Goal: Task Accomplishment & Management: Use online tool/utility

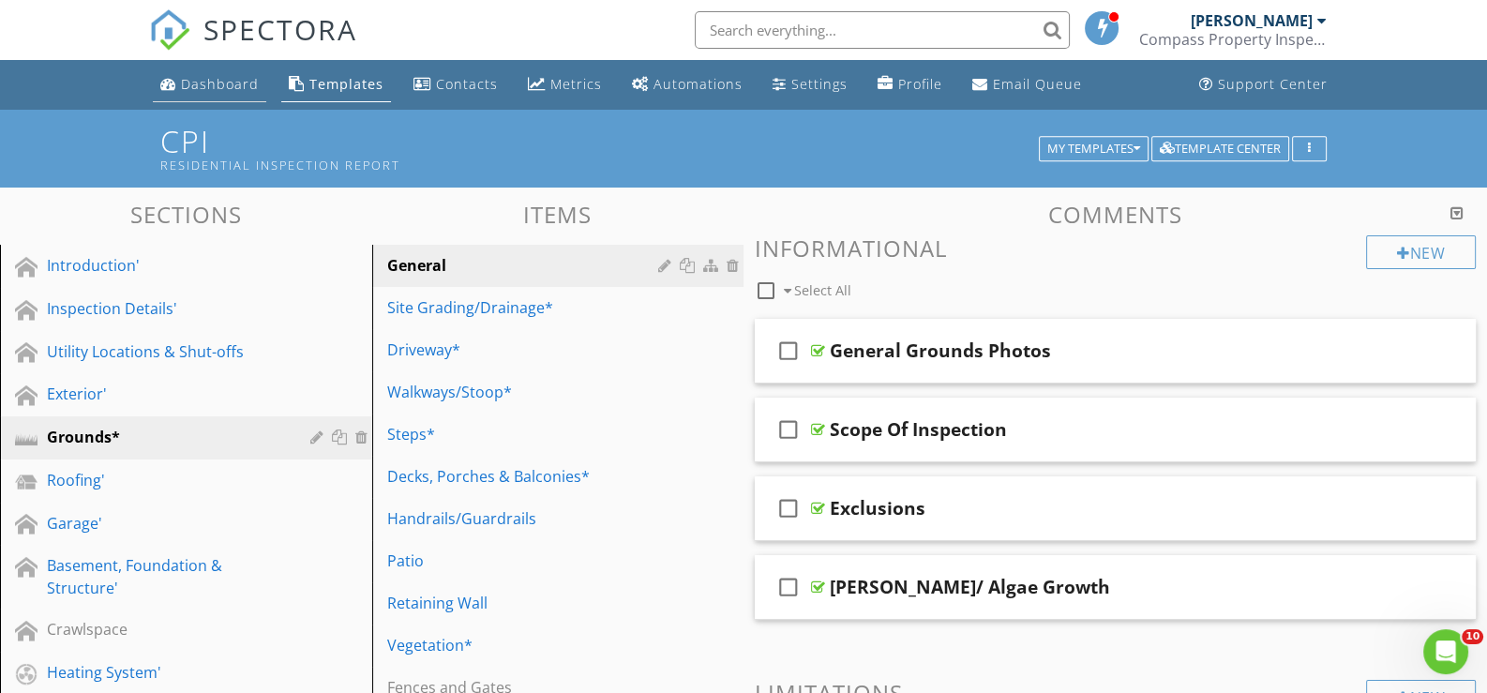
click at [213, 79] on div "Dashboard" at bounding box center [220, 84] width 78 height 18
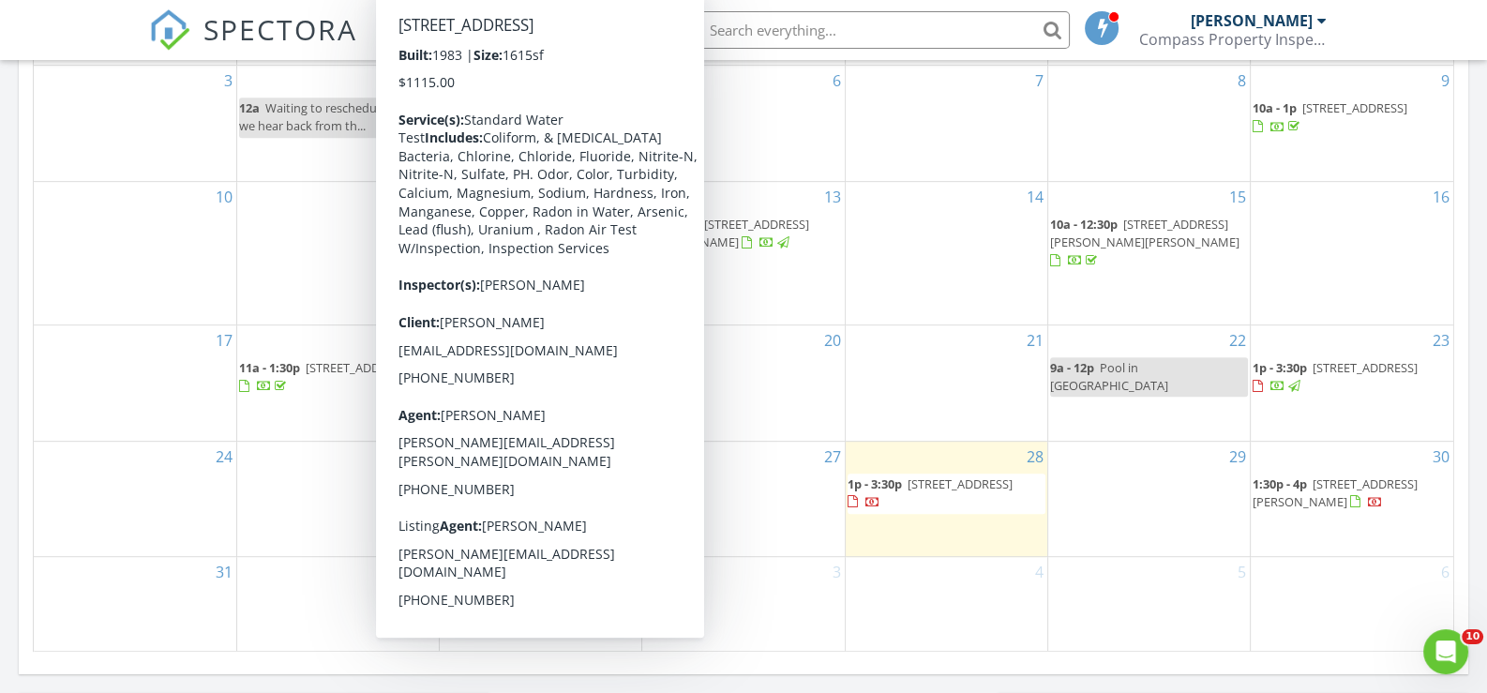
scroll to position [1125, 0]
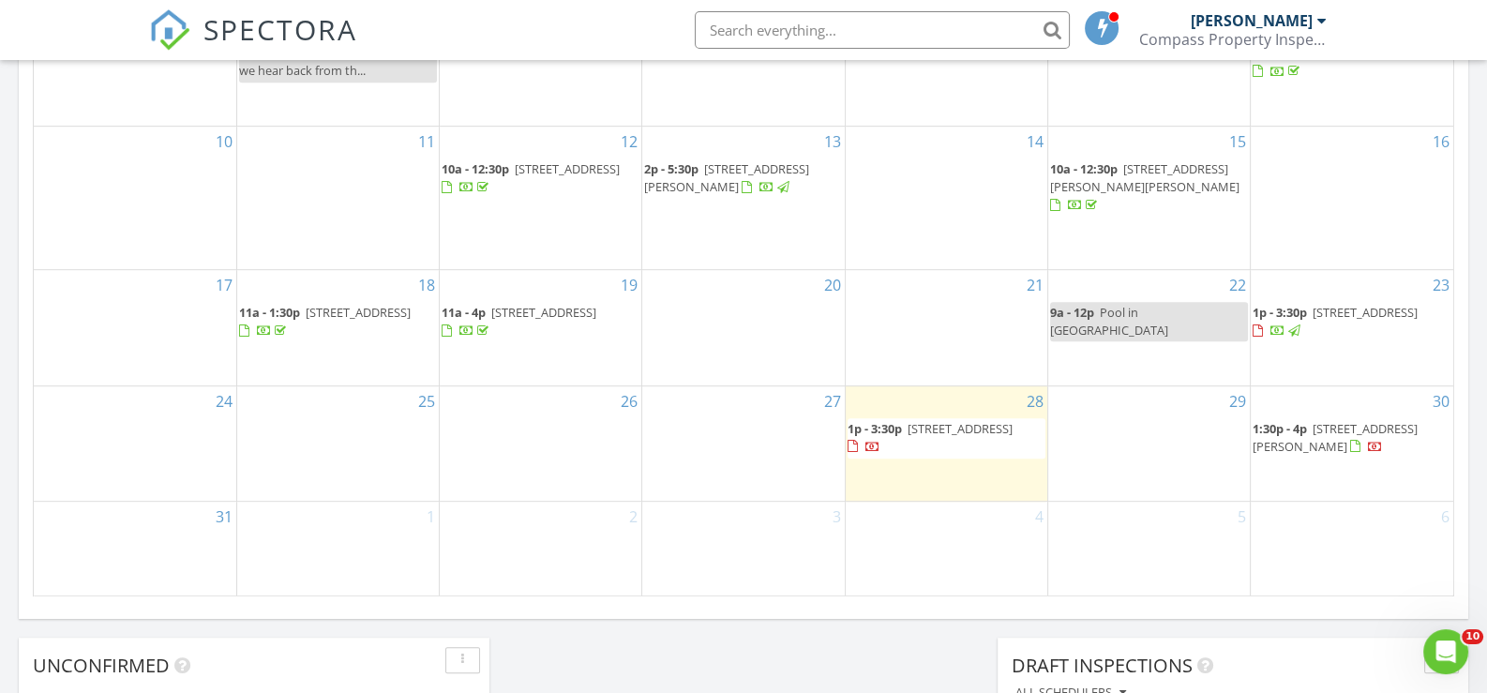
click at [899, 435] on span "1p - 3:30p" at bounding box center [874, 428] width 54 height 17
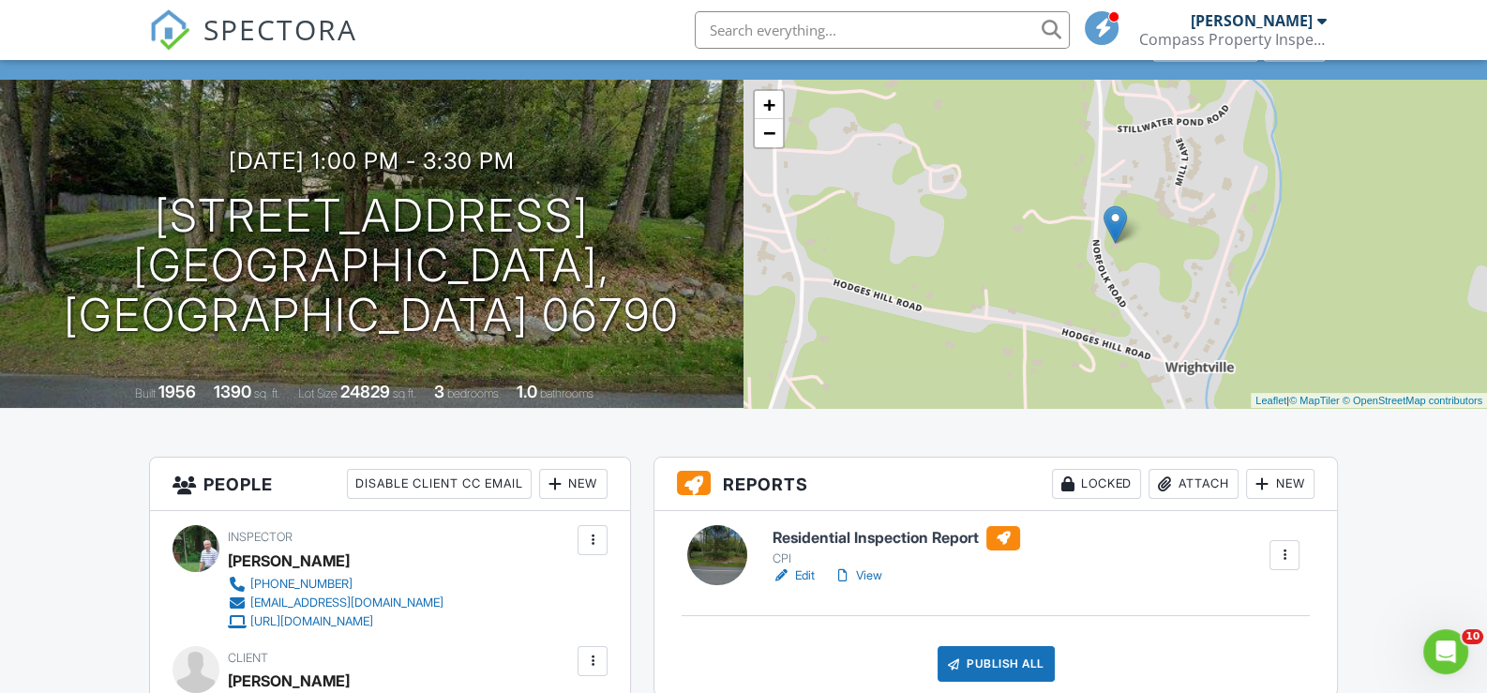
click at [805, 570] on link "Edit" at bounding box center [793, 575] width 42 height 19
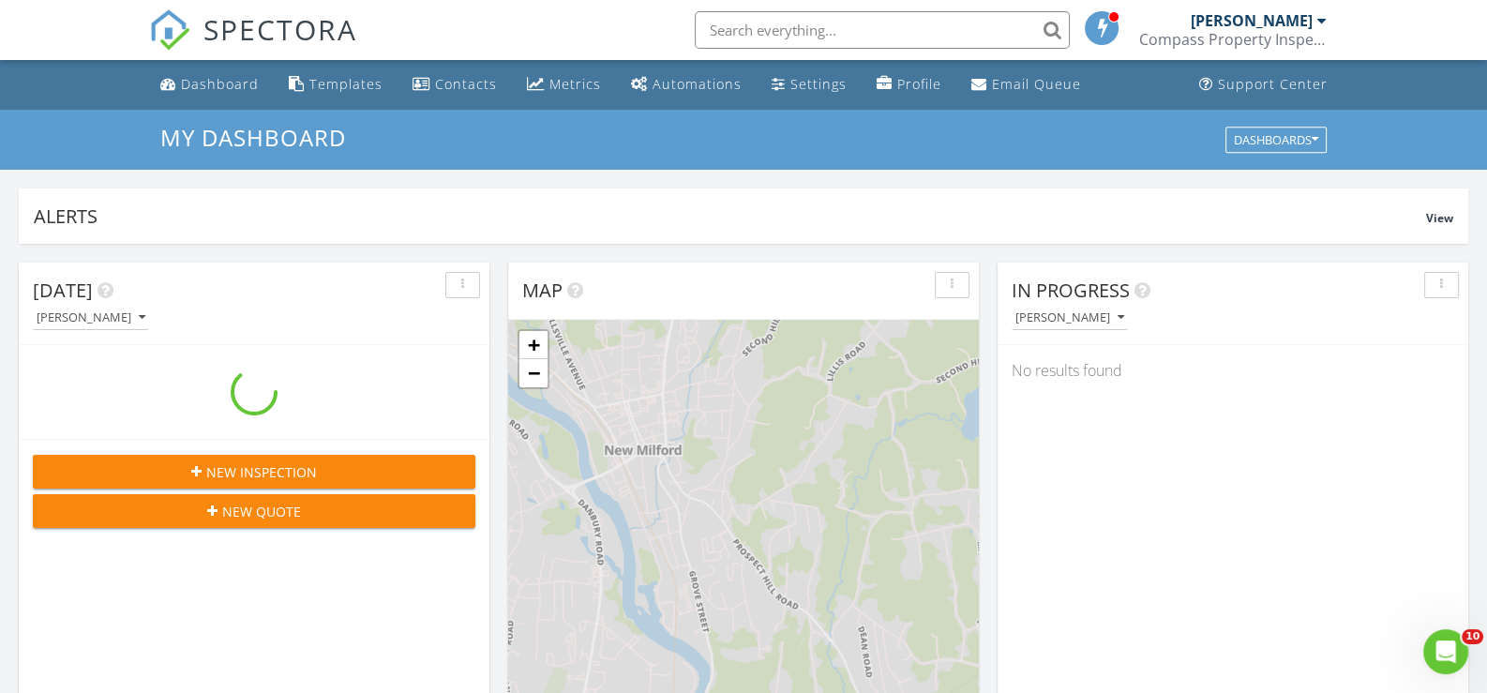
scroll to position [1734, 1515]
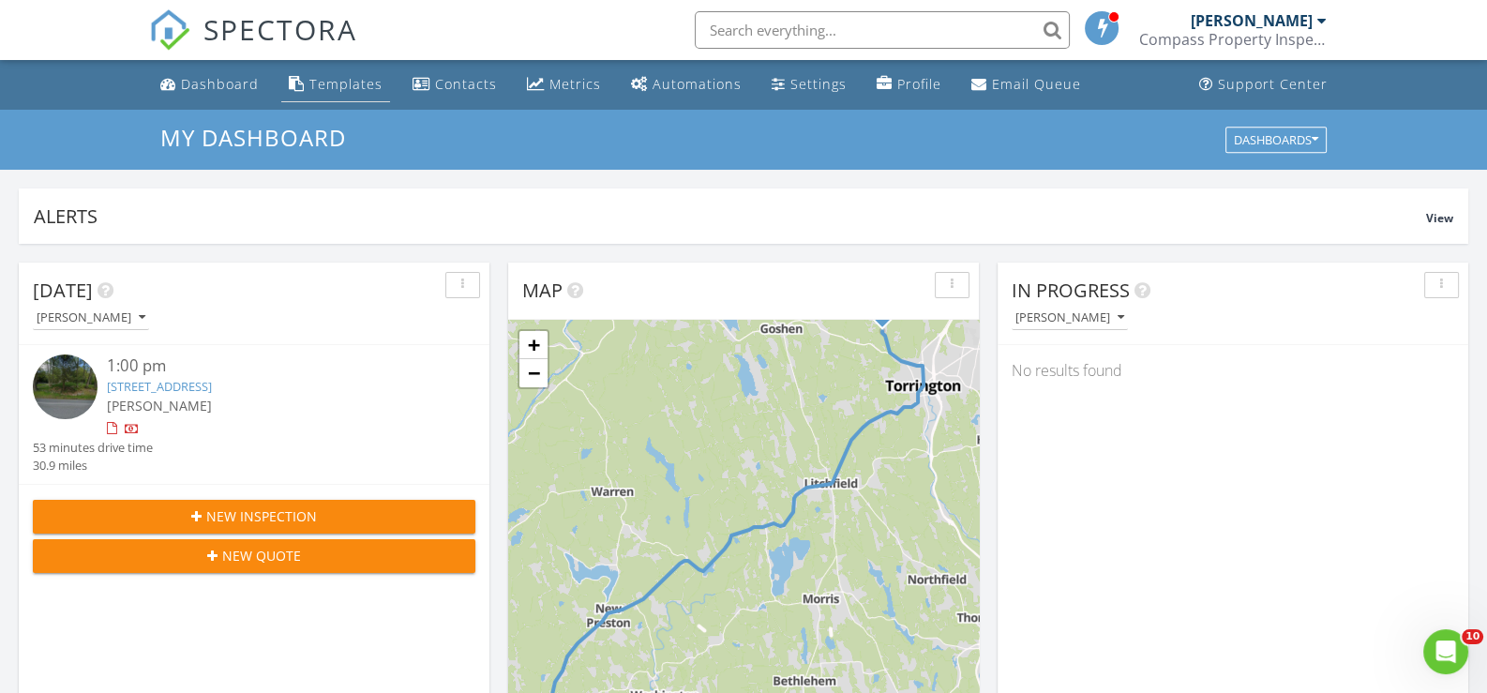
click at [322, 75] on div "Templates" at bounding box center [345, 84] width 73 height 18
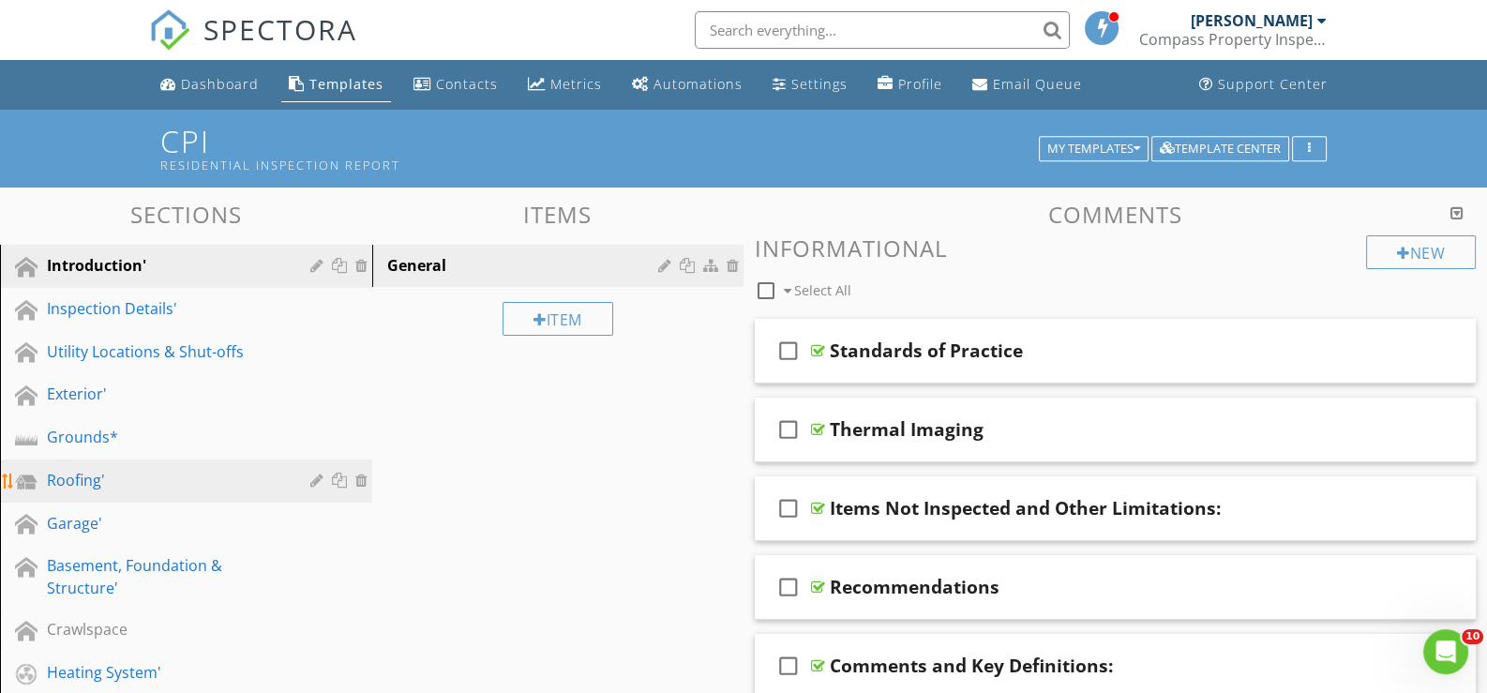
click at [83, 473] on div "Roofing'" at bounding box center [165, 480] width 236 height 22
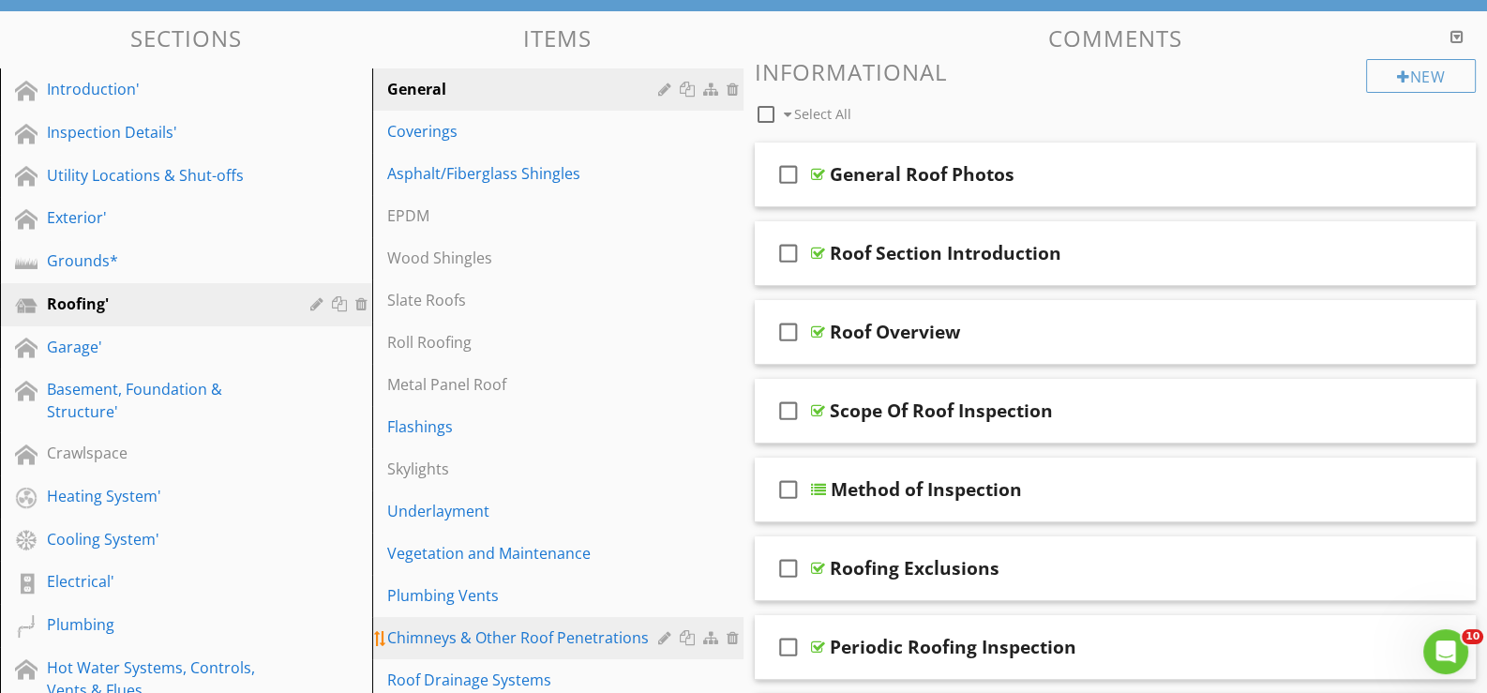
scroll to position [281, 0]
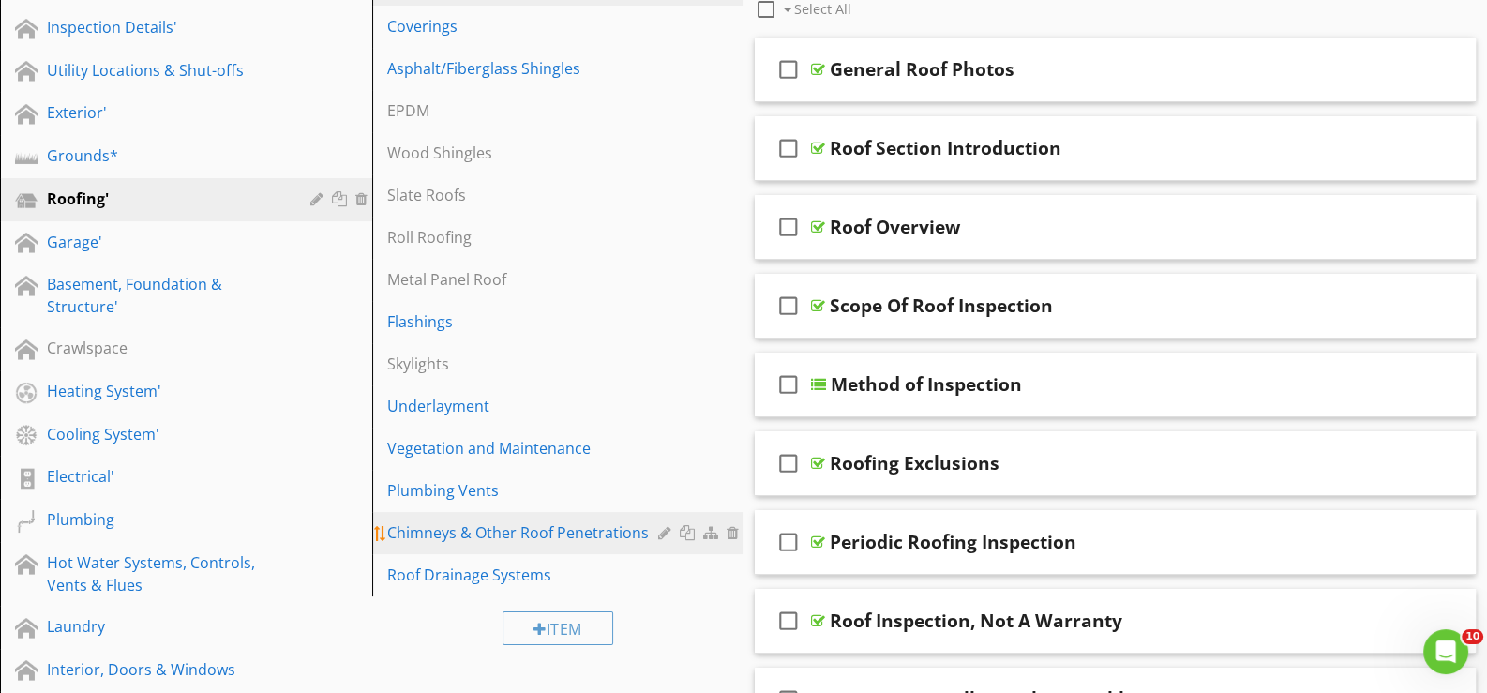
click at [442, 527] on div "Chimneys & Other Roof Penetrations" at bounding box center [525, 532] width 277 height 22
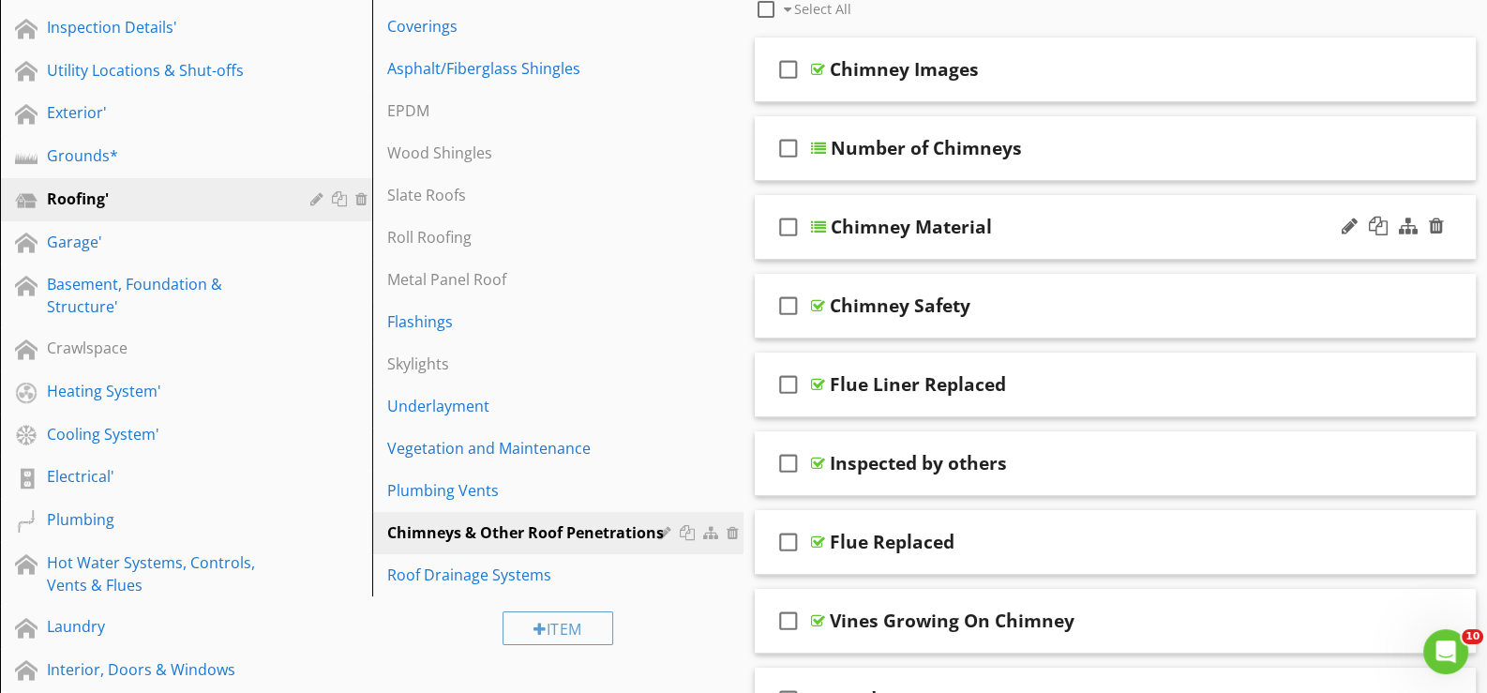
click at [824, 245] on div "check_box_outline_blank Chimney Material" at bounding box center [1115, 227] width 721 height 65
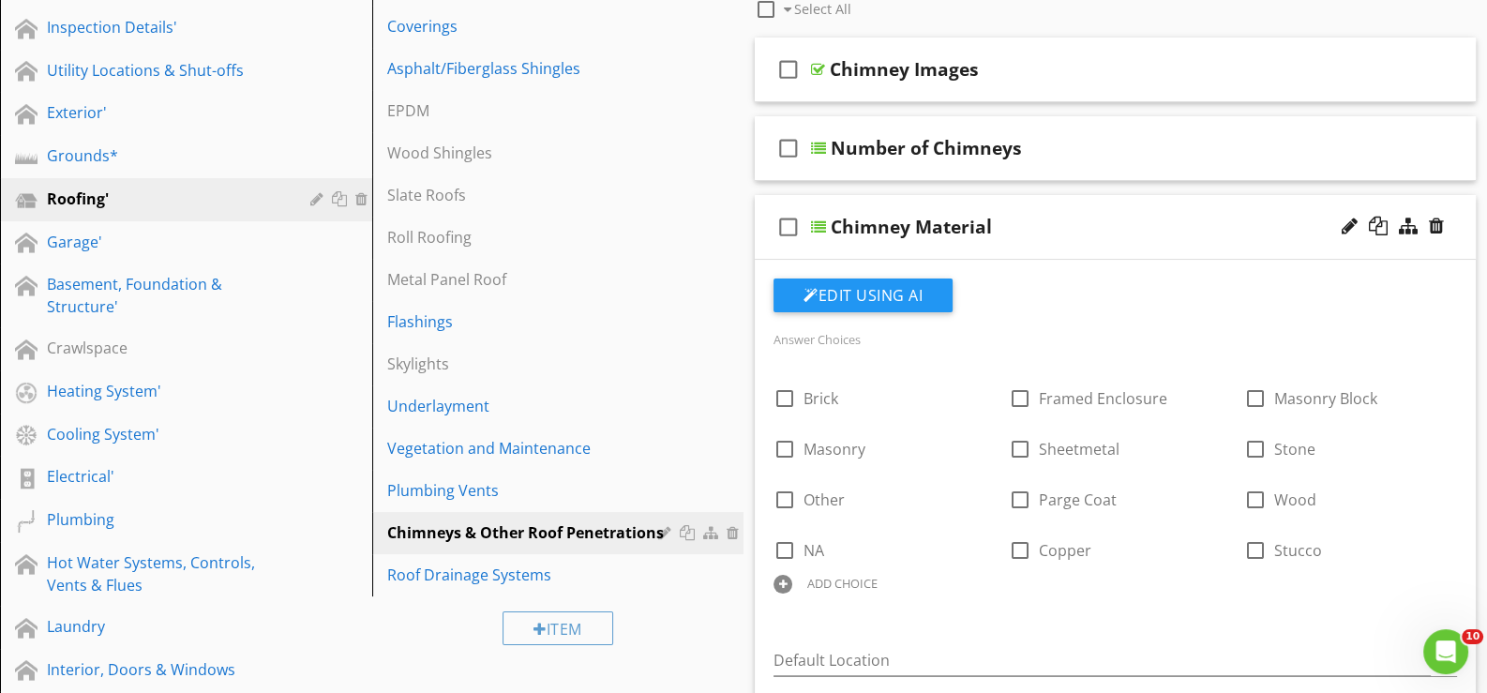
click at [824, 245] on div "check_box_outline_blank Chimney Material" at bounding box center [1115, 227] width 721 height 65
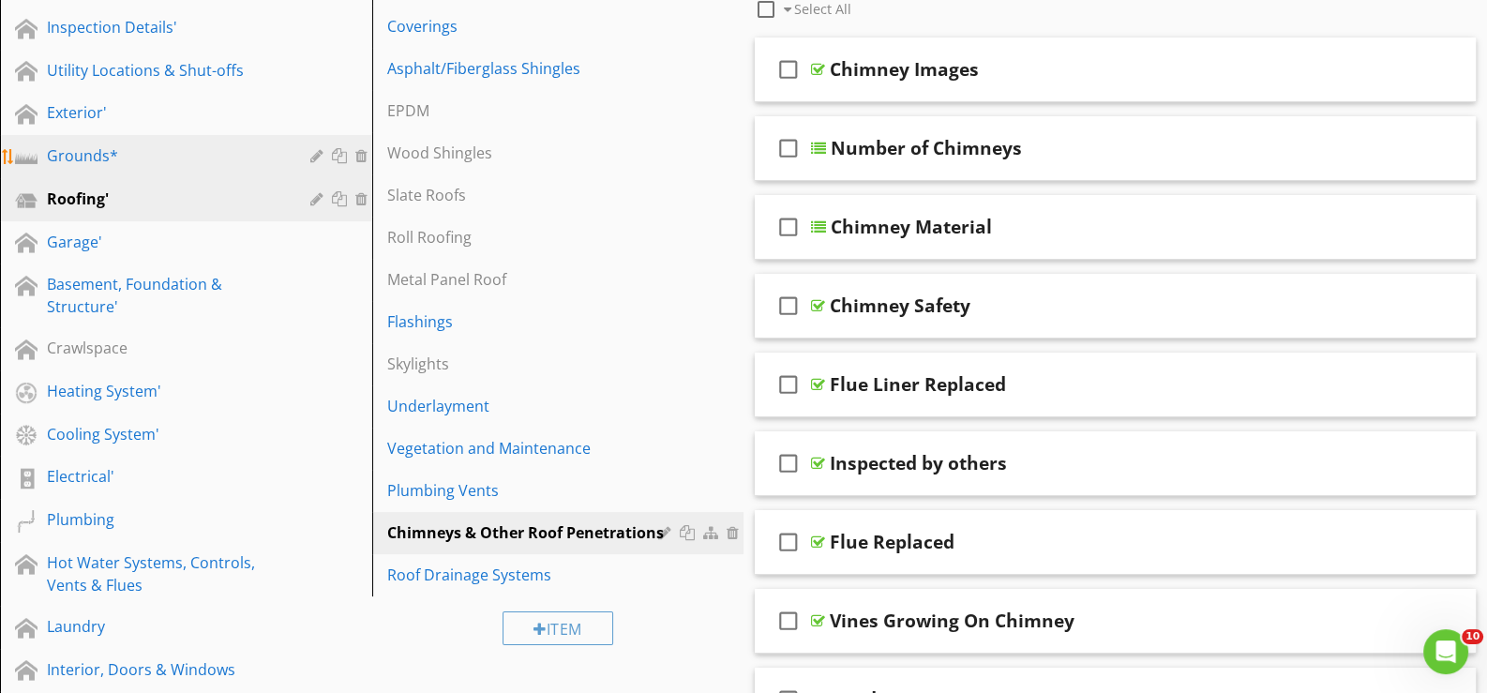
click at [95, 145] on div "Grounds*" at bounding box center [165, 155] width 236 height 22
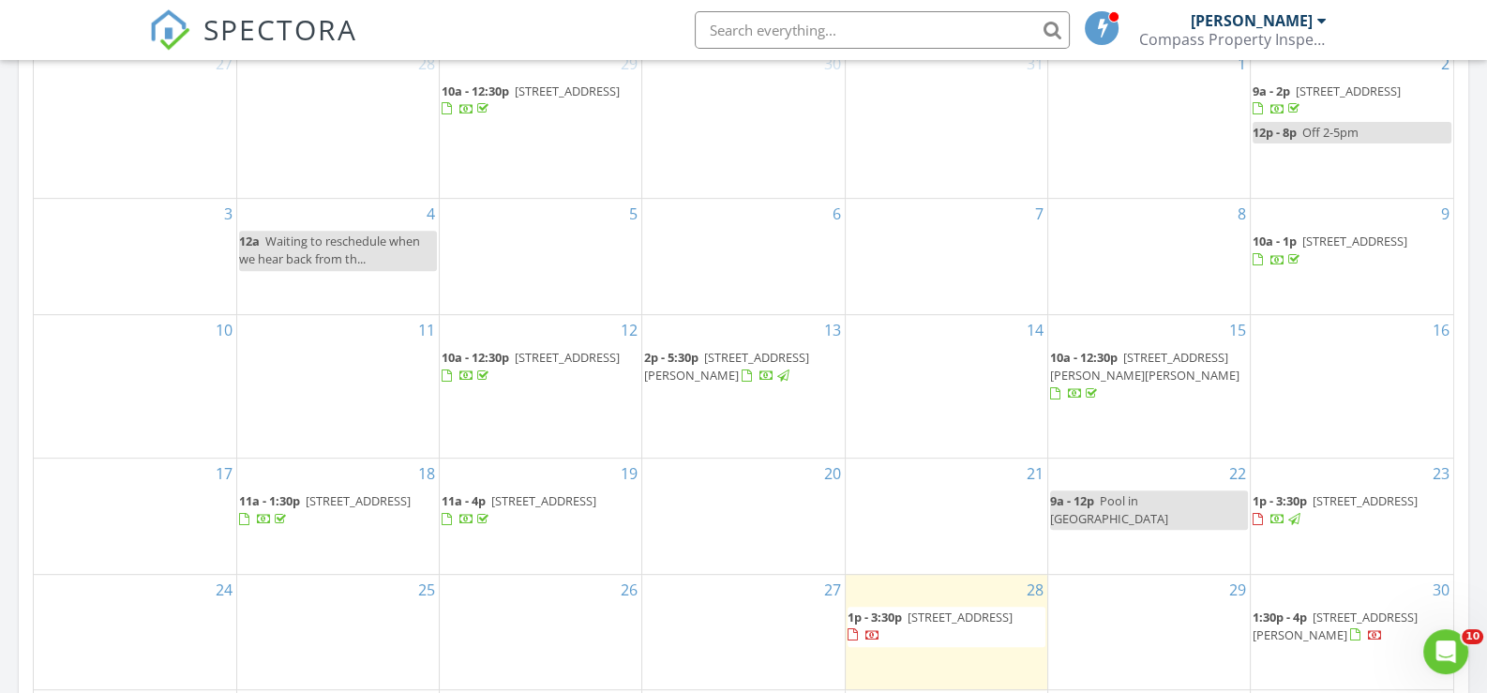
scroll to position [1031, 0]
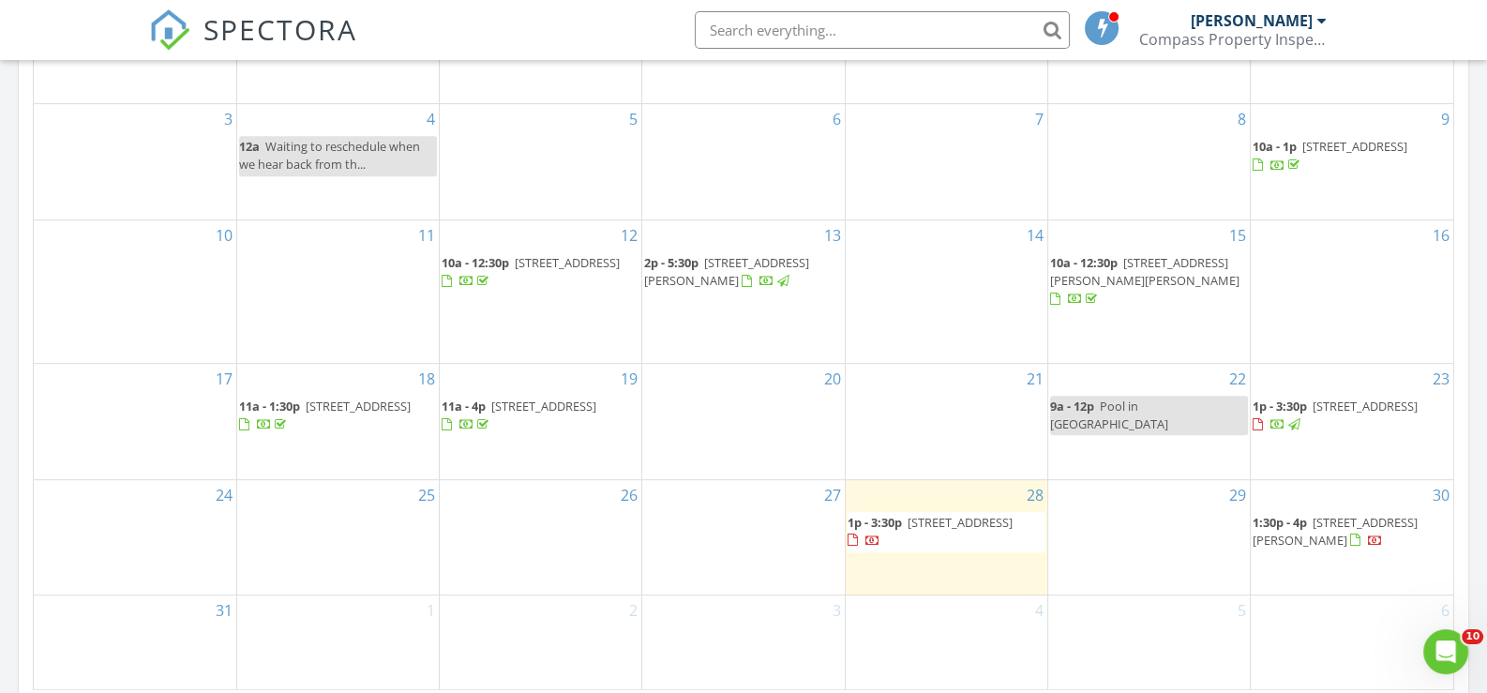
click at [1315, 397] on span "51 Candlewood Mountain Rd, New Milford 06776" at bounding box center [1364, 405] width 105 height 17
